Goal: Transaction & Acquisition: Purchase product/service

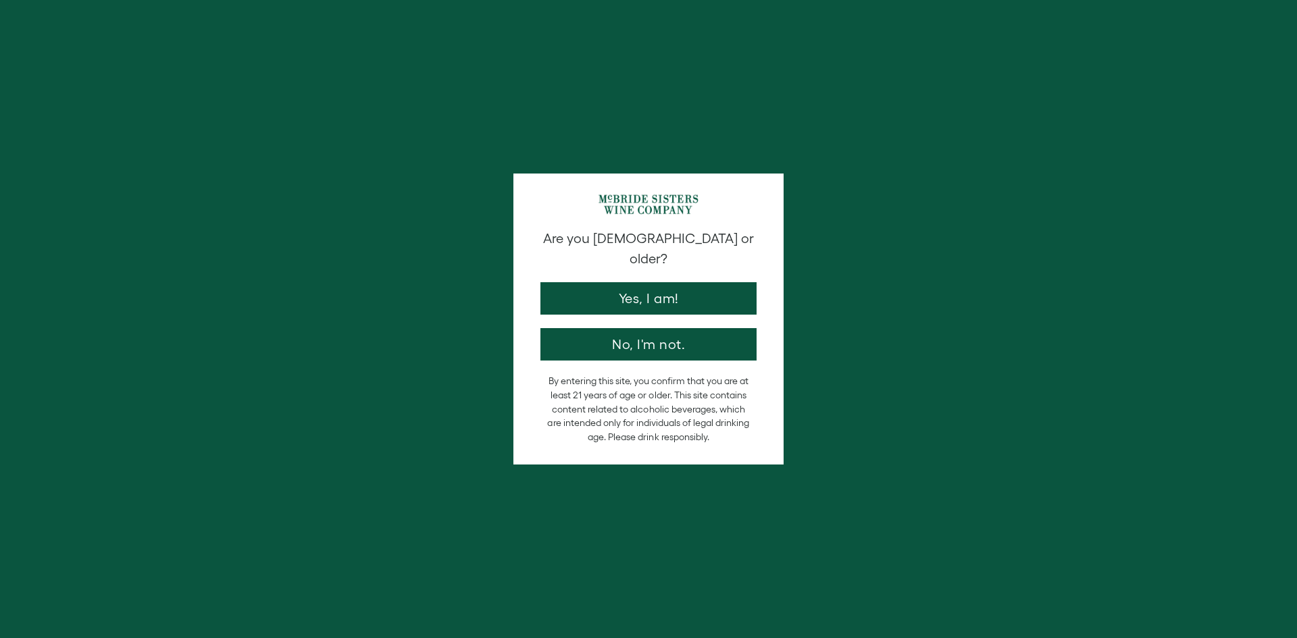
click at [661, 299] on div "Are you [DEMOGRAPHIC_DATA] or older? Yes, I am! No, I'm not." at bounding box center [649, 295] width 230 height 132
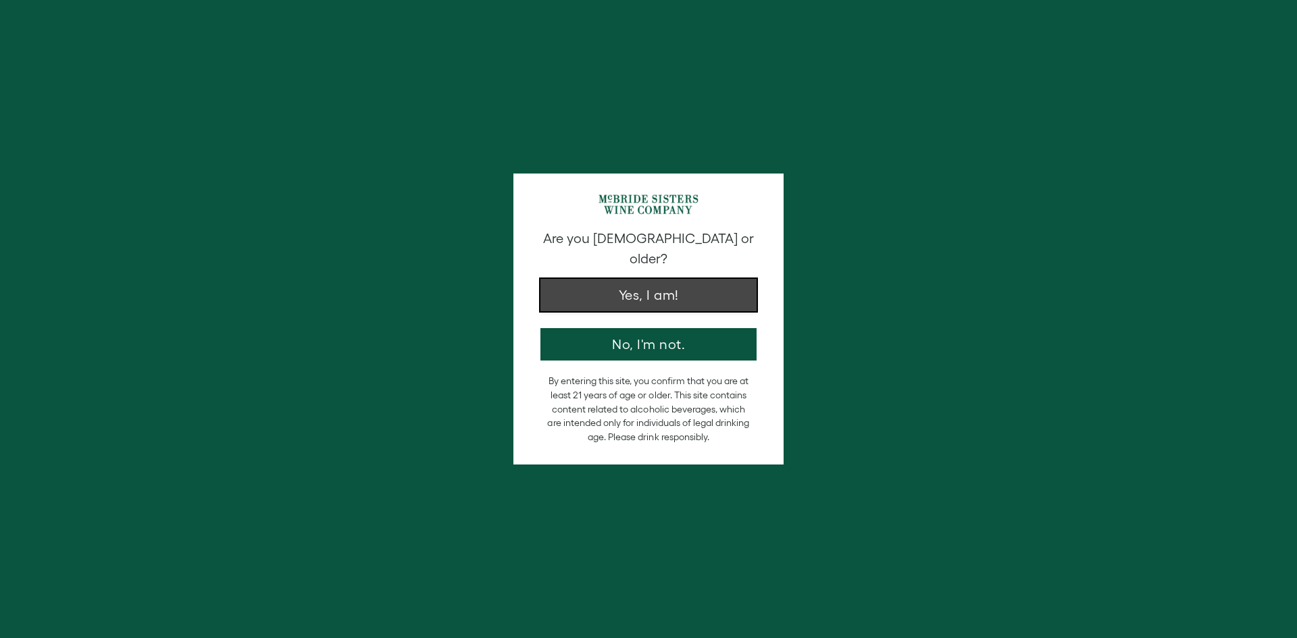
click at [667, 279] on button "Yes, I am!" at bounding box center [648, 295] width 216 height 32
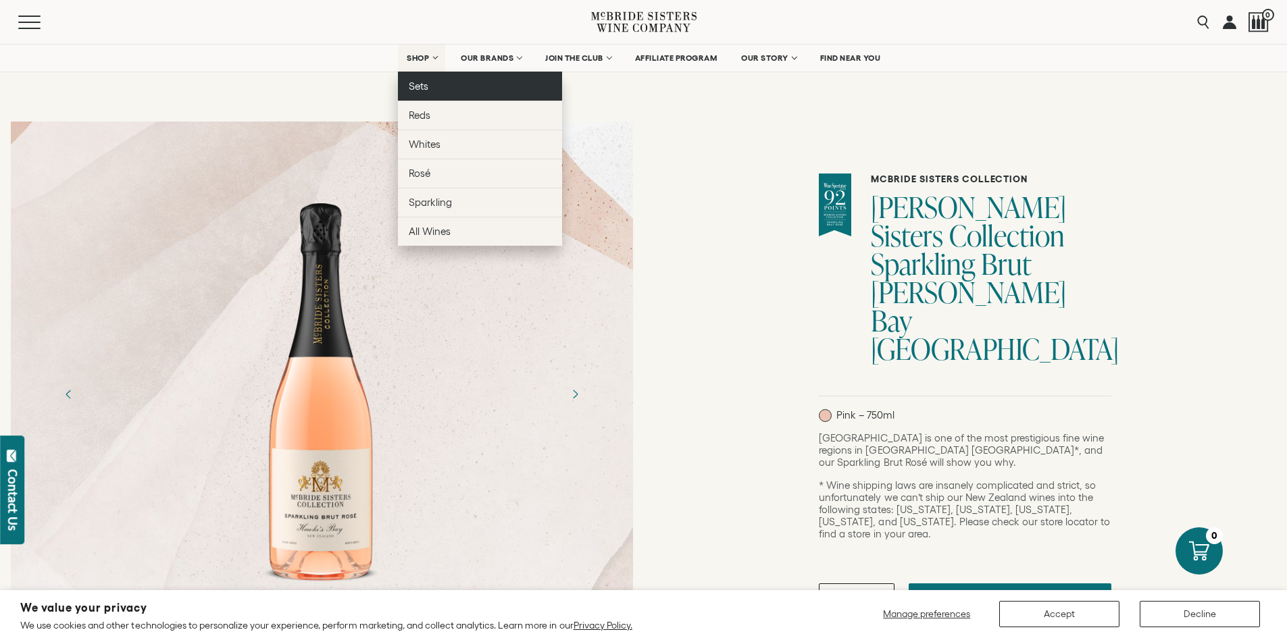
click at [418, 91] on span "Sets" at bounding box center [419, 85] width 20 height 11
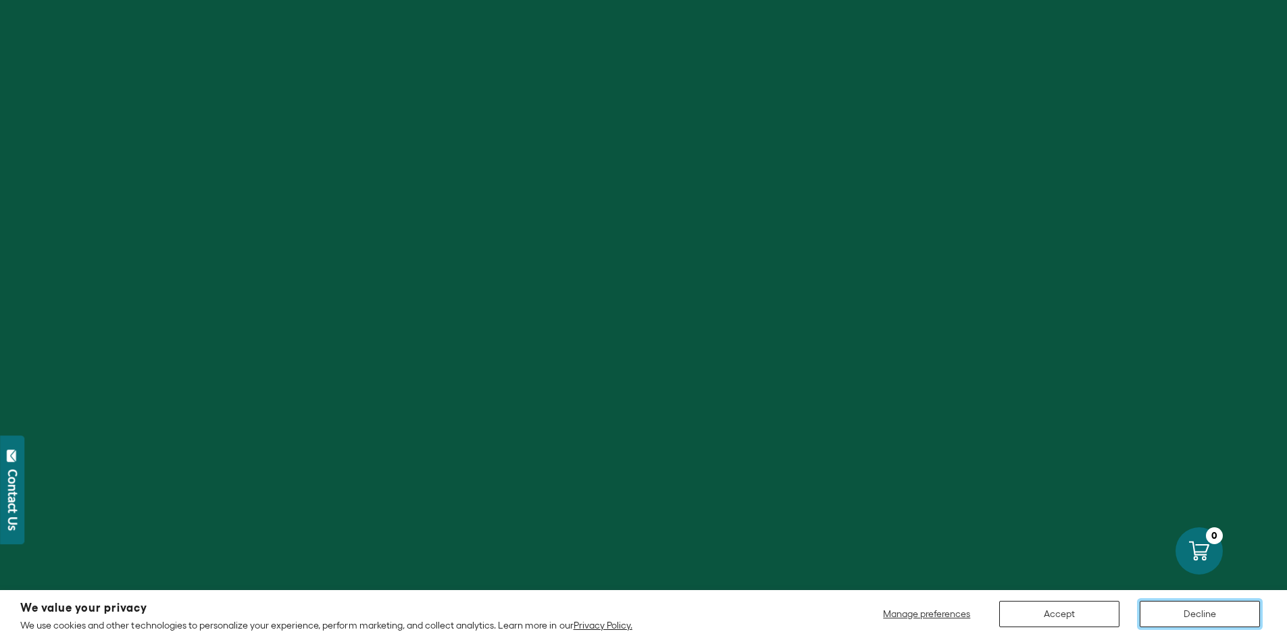
click at [1179, 608] on button "Decline" at bounding box center [1200, 614] width 120 height 26
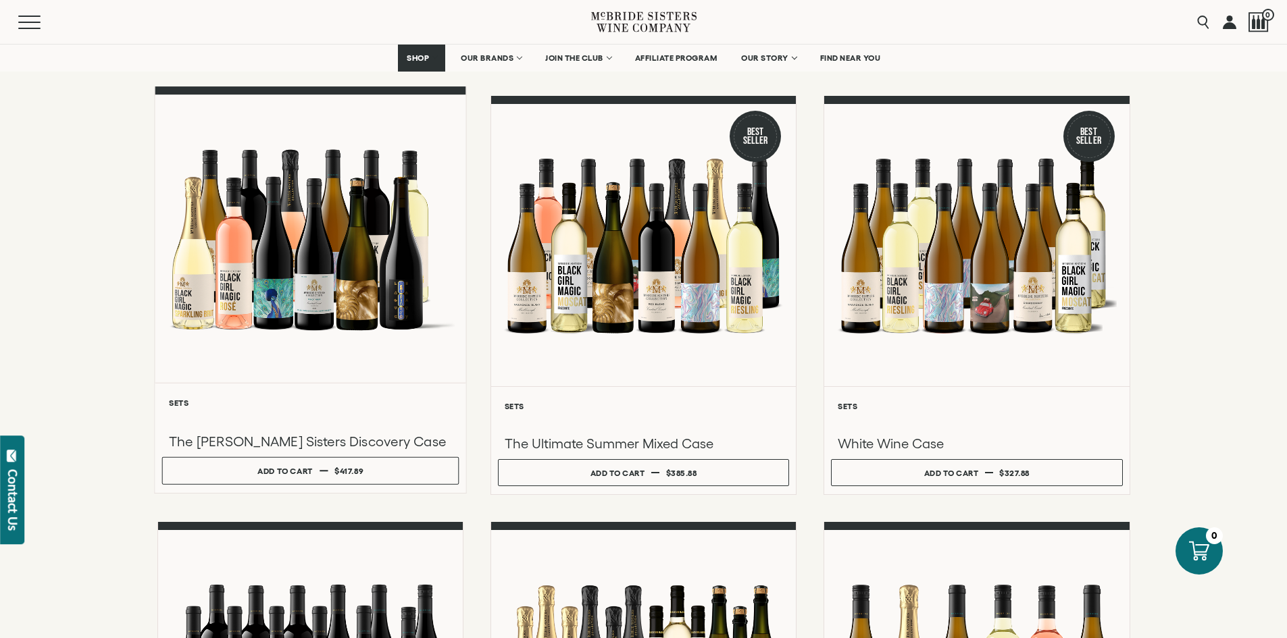
scroll to position [135, 0]
